Goal: Book appointment/travel/reservation

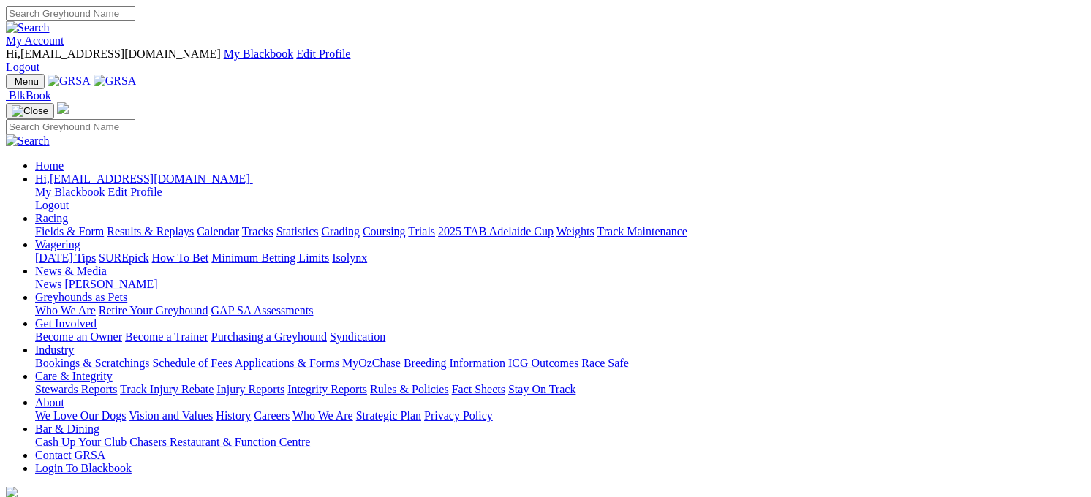
click at [68, 212] on link "Racing" at bounding box center [51, 218] width 33 height 12
drag, startPoint x: 0, startPoint y: 0, endPoint x: 246, endPoint y: 52, distance: 251.1
click at [68, 212] on link "Racing" at bounding box center [51, 218] width 33 height 12
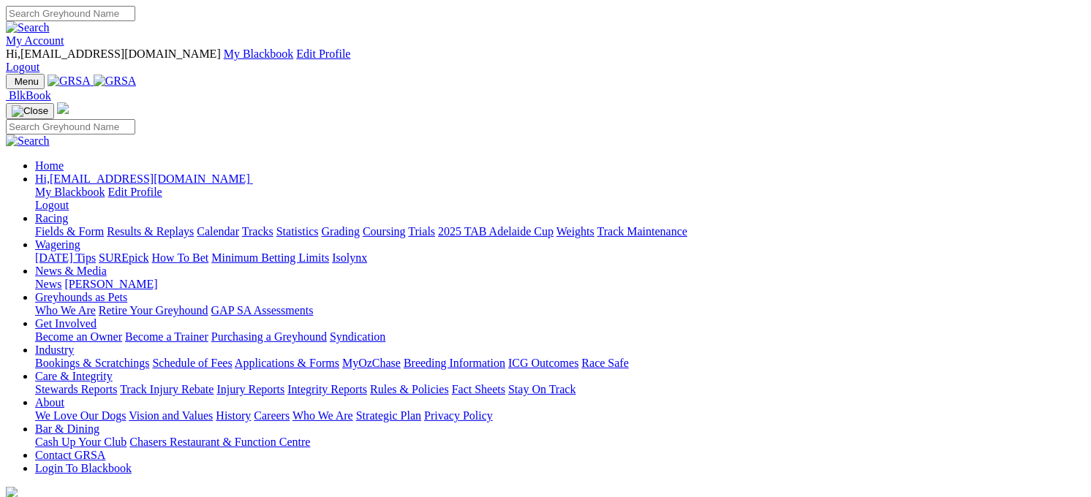
click at [68, 212] on link "Racing" at bounding box center [51, 218] width 33 height 12
